Goal: Task Accomplishment & Management: Use online tool/utility

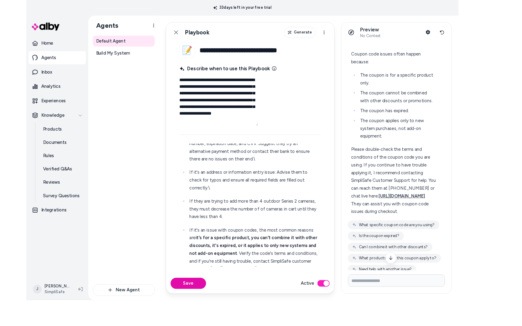
scroll to position [121, 0]
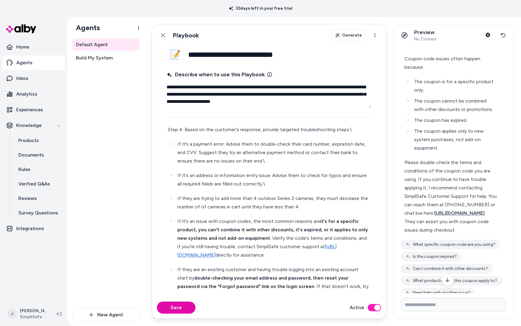
type textarea "*"
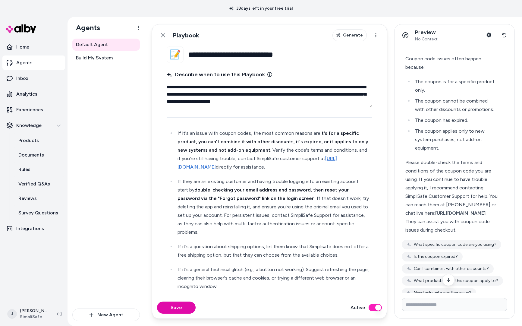
scroll to position [333, 0]
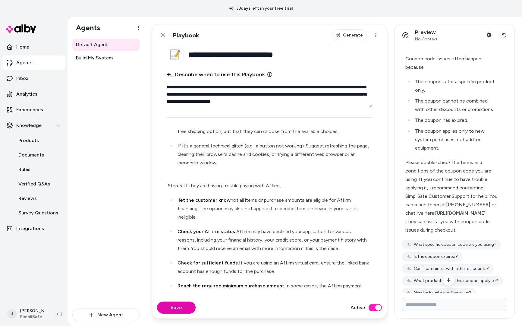
drag, startPoint x: 182, startPoint y: 200, endPoint x: 184, endPoint y: 203, distance: 3.4
click at [182, 201] on strong "let the customer know" at bounding box center [205, 200] width 52 height 6
click at [173, 230] on button "Save" at bounding box center [176, 307] width 39 height 12
type textarea "*"
click at [31, 64] on p "Agents" at bounding box center [24, 62] width 16 height 7
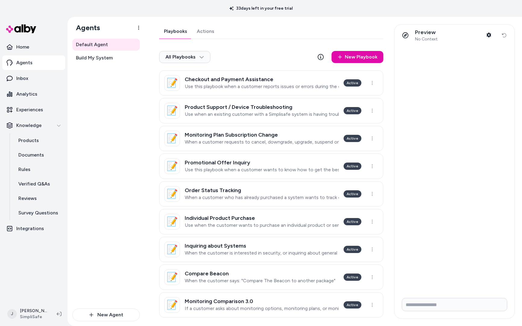
click at [438, 88] on div at bounding box center [454, 169] width 120 height 247
